Goal: Task Accomplishment & Management: Manage account settings

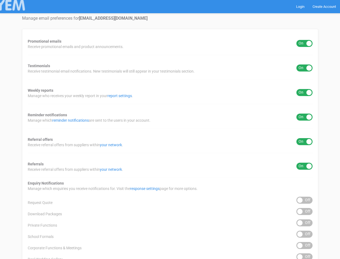
click at [170, 129] on div "Promotional emails ON OFF Receive promotional emails and product announcements.…" at bounding box center [170, 172] width 296 height 287
click at [305, 43] on div "ON OFF" at bounding box center [305, 43] width 16 height 7
click at [305, 68] on div "ON OFF" at bounding box center [305, 67] width 16 height 7
click at [305, 92] on div "ON OFF" at bounding box center [305, 92] width 16 height 7
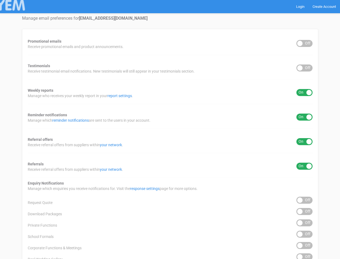
click at [305, 117] on div "ON OFF" at bounding box center [305, 116] width 16 height 7
click at [305, 142] on div "ON OFF" at bounding box center [305, 141] width 16 height 7
click at [305, 166] on div "ON OFF" at bounding box center [305, 166] width 16 height 7
click at [305, 200] on div "ON OFF" at bounding box center [305, 199] width 16 height 7
click at [305, 211] on div "ON OFF" at bounding box center [305, 211] width 16 height 7
